Goal: Task Accomplishment & Management: Use online tool/utility

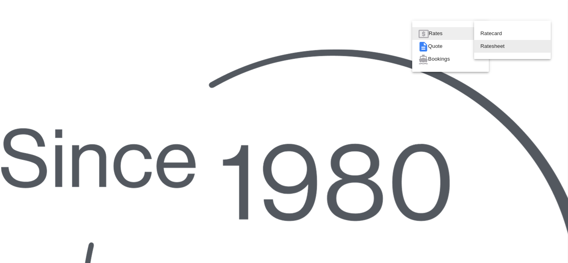
click at [498, 53] on div "Ratesheet" at bounding box center [500, 46] width 38 height 13
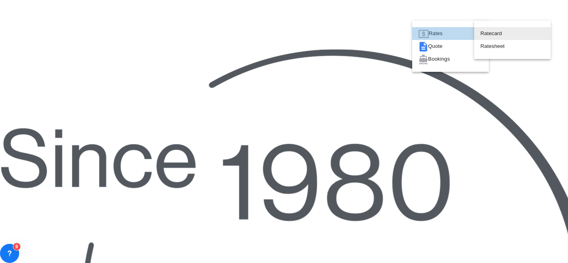
click at [452, 35] on div "Rates" at bounding box center [449, 33] width 41 height 13
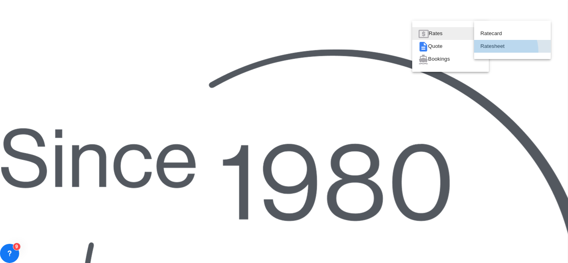
click at [492, 53] on span "Ratesheet" at bounding box center [487, 46] width 12 height 13
